Goal: Information Seeking & Learning: Learn about a topic

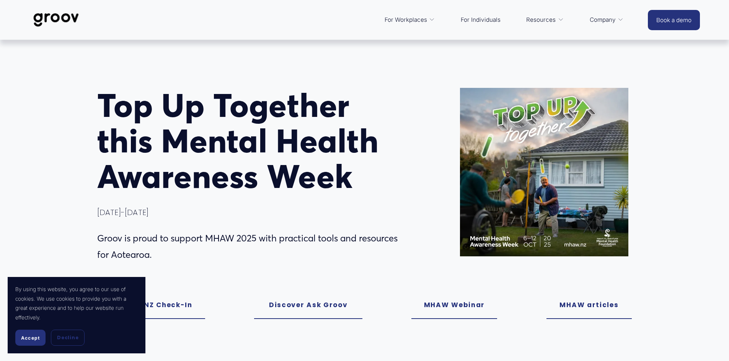
click at [30, 334] on button "Accept" at bounding box center [30, 338] width 30 height 16
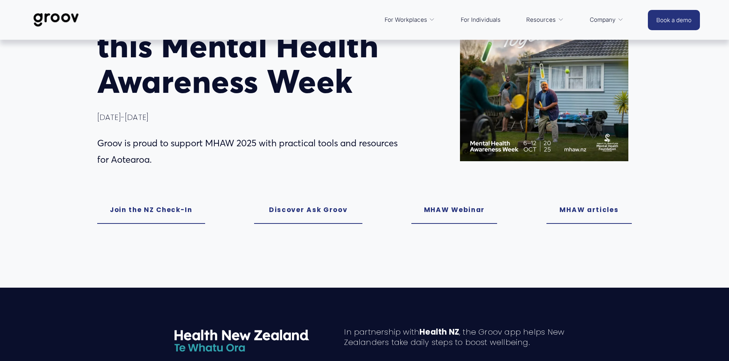
scroll to position [76, 0]
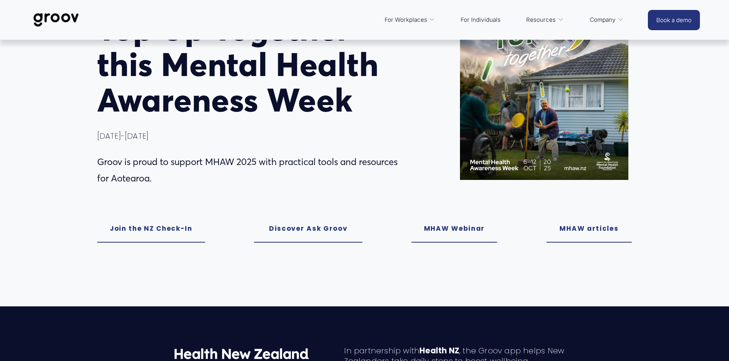
click at [443, 230] on link "MHAW Webinar" at bounding box center [454, 229] width 86 height 27
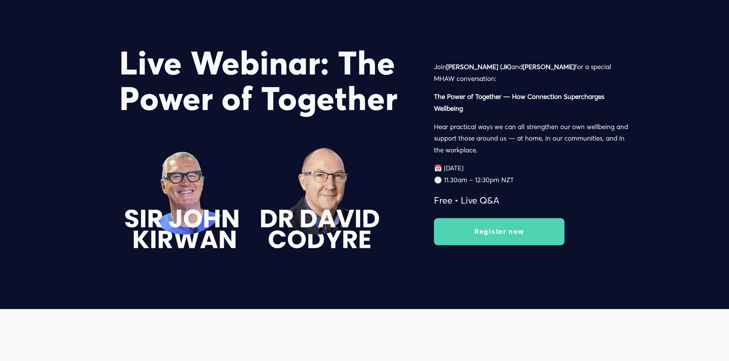
scroll to position [1150, 0]
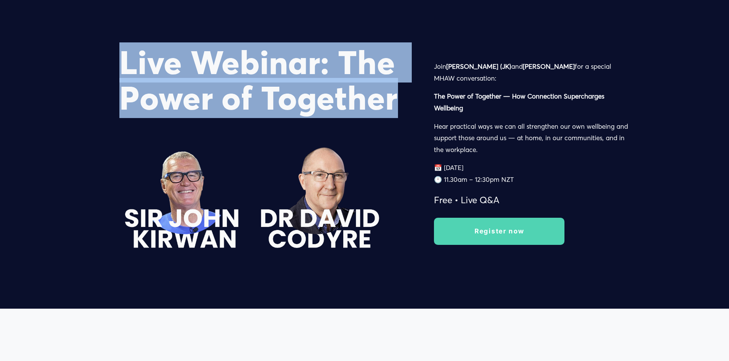
drag, startPoint x: 124, startPoint y: 67, endPoint x: 407, endPoint y: 111, distance: 286.1
click at [407, 111] on h1 "Live Webinar: The Power of Together" at bounding box center [263, 80] width 288 height 71
copy h1 "Live Webinar: The Power of Together"
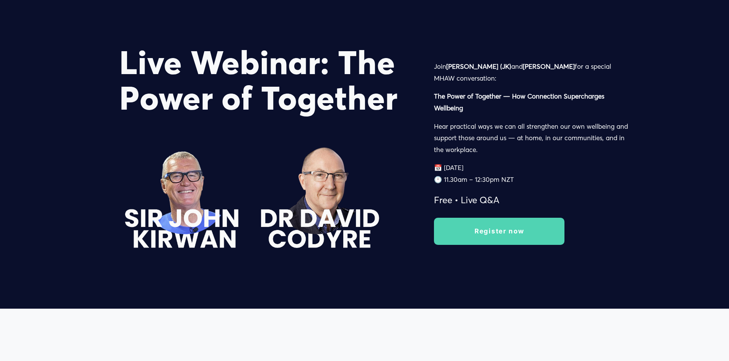
click at [478, 91] on div "Join Sir John Kirwan (JK) and Dr David Codyre for a special MHAW conversation: …" at bounding box center [533, 135] width 198 height 148
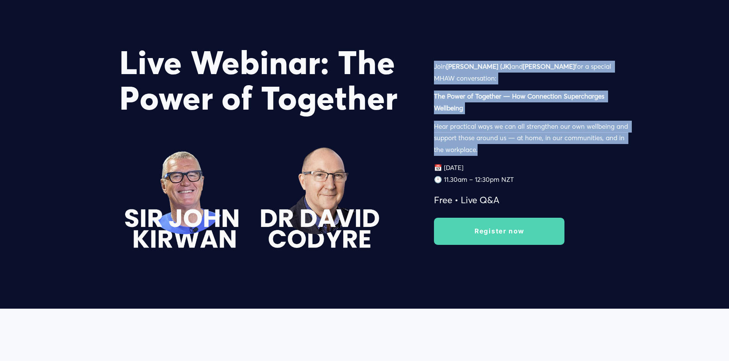
drag, startPoint x: 435, startPoint y: 70, endPoint x: 499, endPoint y: 153, distance: 105.0
click at [499, 153] on div "Join Sir John Kirwan (JK) and Dr David Codyre for a special MHAW conversation: …" at bounding box center [533, 135] width 198 height 148
copy div "Join Sir John Kirwan (JK) and Dr David Codyre for a special MHAW conversation: …"
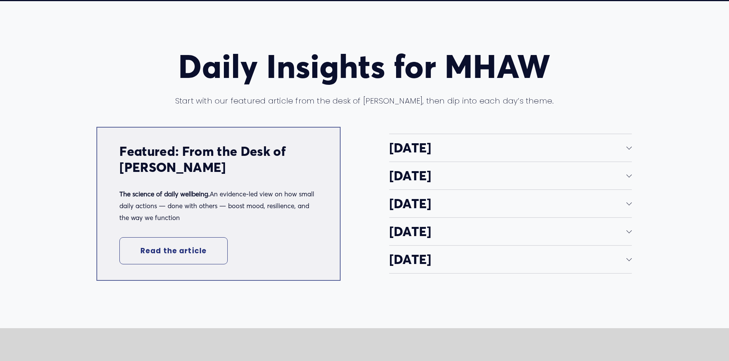
scroll to position [1456, 0]
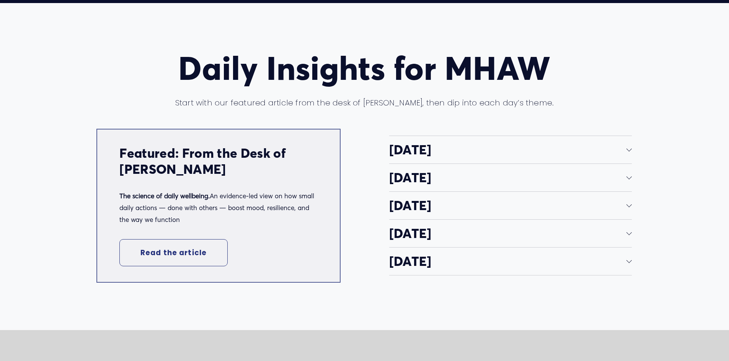
click at [626, 150] on div at bounding box center [628, 148] width 5 height 5
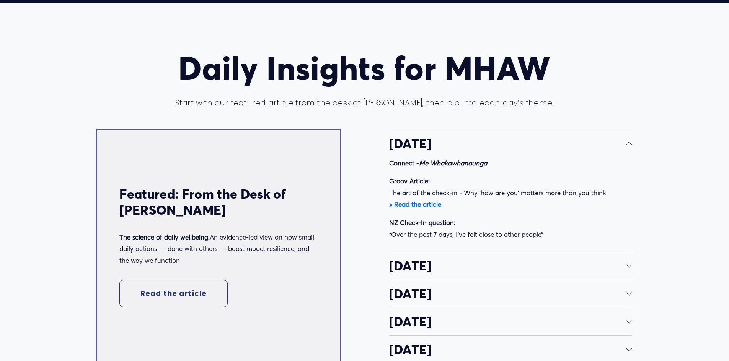
click at [413, 239] on p "NZ Check-In question: “Over the past 7 days, I've felt close to other people”" at bounding box center [510, 228] width 243 height 23
click at [629, 268] on div at bounding box center [628, 265] width 5 height 5
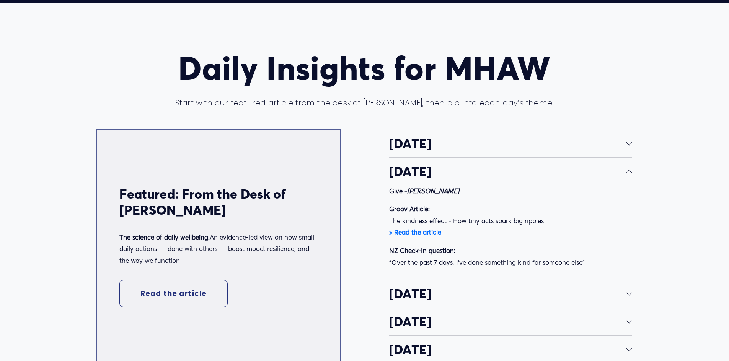
click at [629, 175] on div at bounding box center [628, 172] width 5 height 5
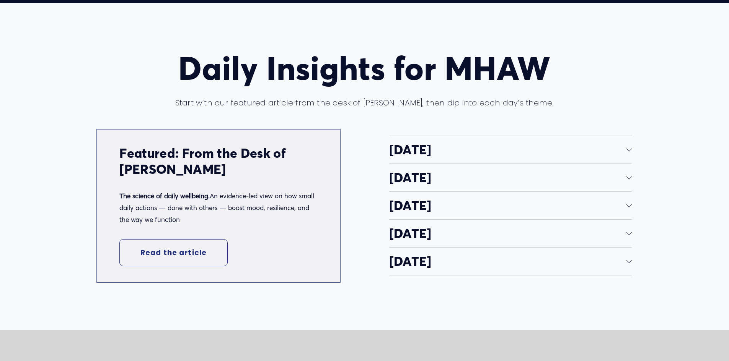
click at [627, 208] on div at bounding box center [628, 204] width 5 height 5
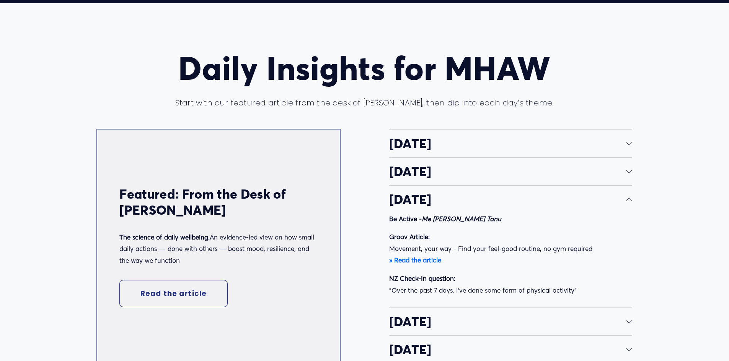
drag, startPoint x: 623, startPoint y: 329, endPoint x: 616, endPoint y: 306, distance: 24.5
click at [623, 329] on span "[DATE]" at bounding box center [507, 322] width 237 height 16
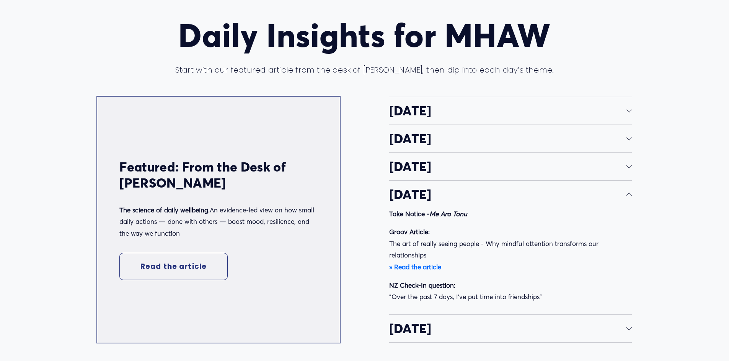
scroll to position [1571, 0]
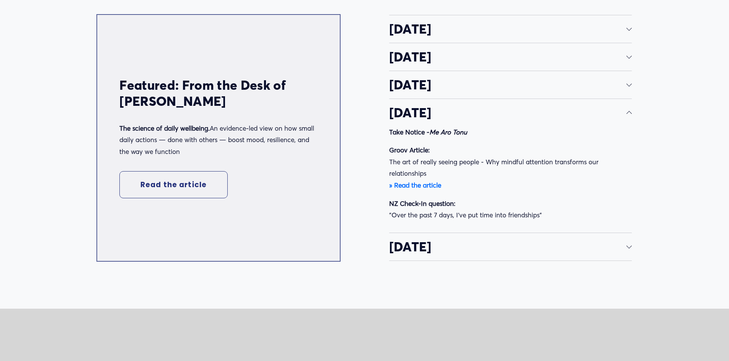
click at [628, 249] on div at bounding box center [628, 245] width 5 height 5
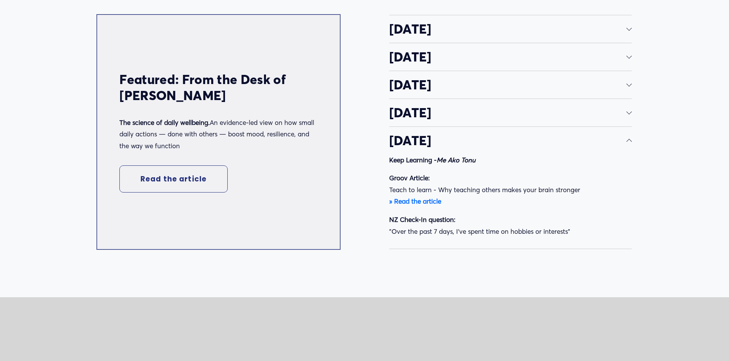
click at [629, 144] on div at bounding box center [628, 141] width 5 height 5
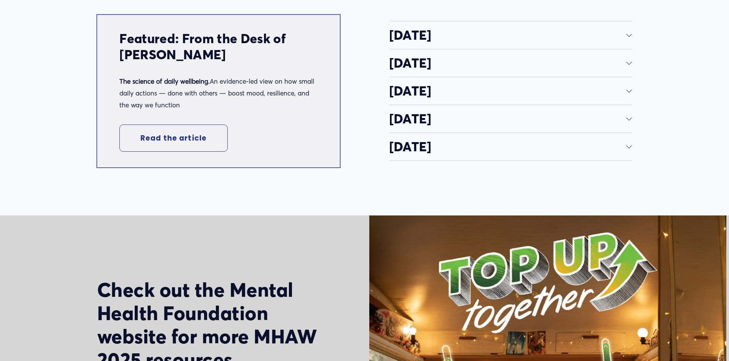
click at [627, 33] on button "[DATE]" at bounding box center [510, 35] width 243 height 28
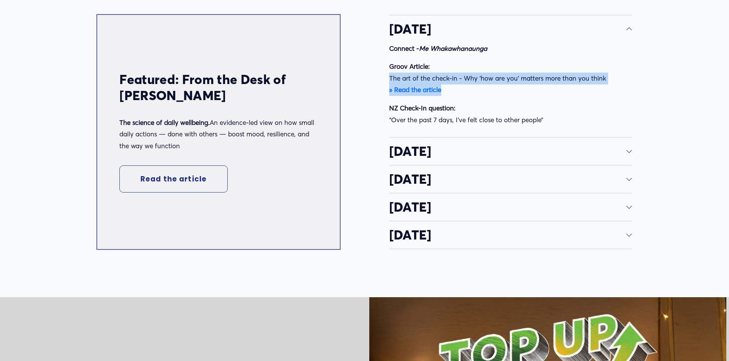
drag, startPoint x: 389, startPoint y: 83, endPoint x: 463, endPoint y: 91, distance: 74.5
click at [463, 91] on p "Groov Article: The art of the check-in - Why ‘how are you’ matters more than yo…" at bounding box center [510, 78] width 243 height 35
copy p "The art of the check-in - Why ‘how are you’ matters more than you think » Read …"
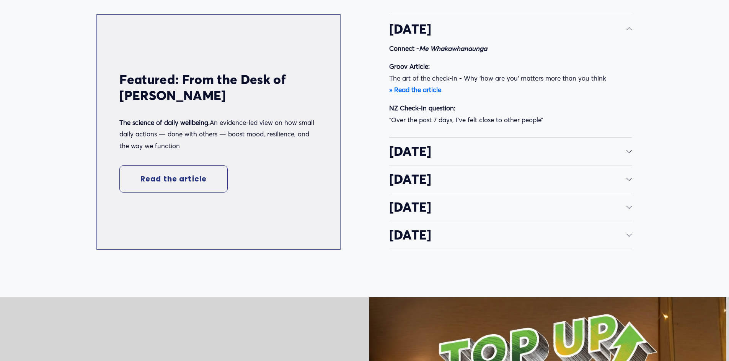
click at [703, 139] on div "Daily Insights for MHAW Start with our featured article from the desk of Dr. Fi…" at bounding box center [364, 92] width 729 height 313
drag, startPoint x: 452, startPoint y: 96, endPoint x: 389, endPoint y: 96, distance: 62.7
click at [389, 96] on p "Groov Article: The art of the check-in - Why ‘how are you’ matters more than yo…" at bounding box center [510, 78] width 243 height 35
copy strong "» Read the article"
click at [421, 82] on p "Groov Article: The art of the check-in - Why ‘how are you’ matters more than yo…" at bounding box center [510, 78] width 243 height 35
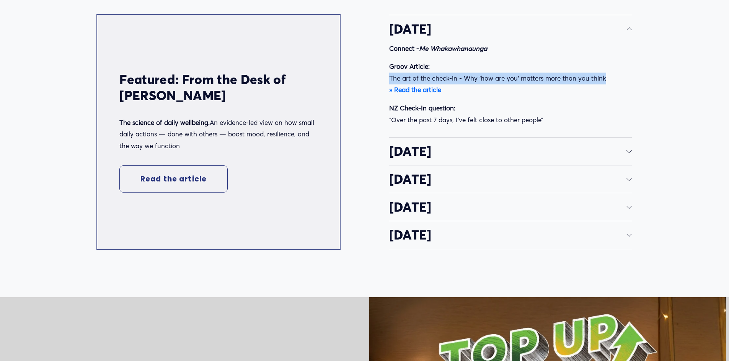
drag, startPoint x: 389, startPoint y: 84, endPoint x: 605, endPoint y: 86, distance: 215.7
click at [605, 86] on p "Groov Article: The art of the check-in - Why ‘how are you’ matters more than yo…" at bounding box center [510, 78] width 243 height 35
copy p "The art of the check-in - Why ‘how are you’ matters more than you think"
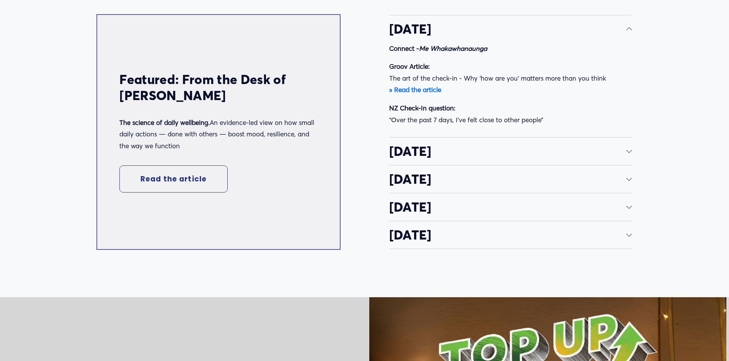
click at [635, 156] on div "Daily Insights for MHAW Start with our featured article from the desk of Dr. Fi…" at bounding box center [364, 92] width 729 height 313
click at [629, 153] on div at bounding box center [628, 150] width 5 height 5
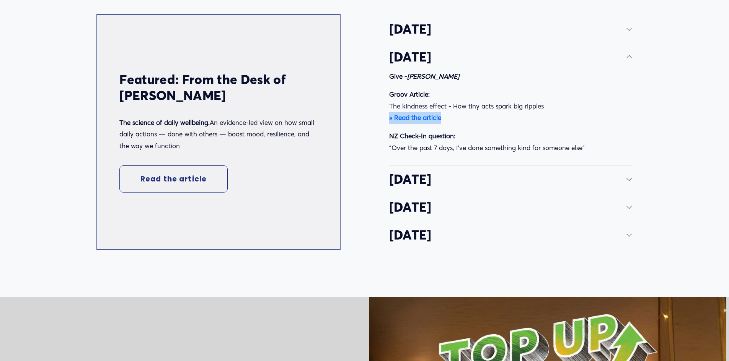
drag, startPoint x: 446, startPoint y: 126, endPoint x: 374, endPoint y: 124, distance: 71.5
click at [374, 124] on div "Daily Insights for MHAW Start with our featured article from the desk of Dr. Fi…" at bounding box center [364, 92] width 729 height 313
copy strong "» Read the article"
drag, startPoint x: 389, startPoint y: 112, endPoint x: 556, endPoint y: 116, distance: 166.8
click at [556, 116] on p "Groov Article: The kindness effect - How tiny acts spark big ripples » Read the…" at bounding box center [510, 106] width 243 height 35
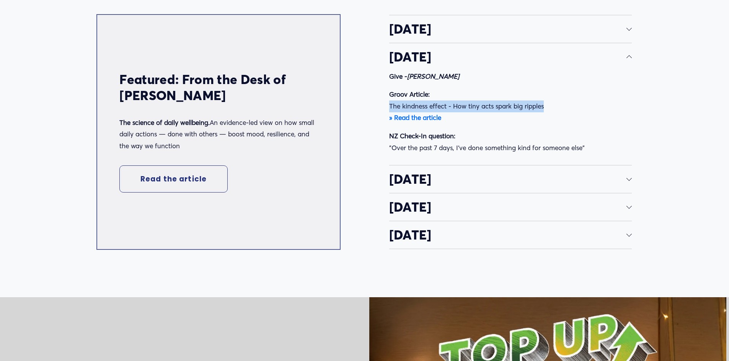
copy p "The kindness effect - How tiny acts spark big ripples"
